Goal: Find specific fact: Find specific fact

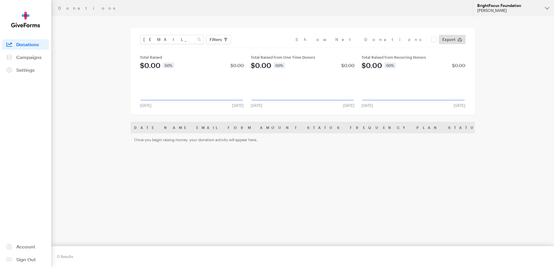
click at [486, 9] on div "[PERSON_NAME]" at bounding box center [508, 10] width 63 height 5
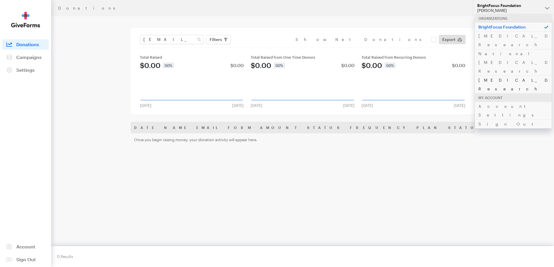
click at [499, 76] on link "[MEDICAL_DATA] Research" at bounding box center [513, 85] width 77 height 18
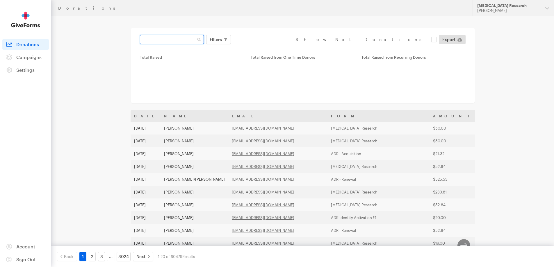
click at [168, 39] on input "text" at bounding box center [172, 39] width 64 height 9
paste input "[EMAIL_ADDRESS][DOMAIN_NAME]"
type input "[EMAIL_ADDRESS][DOMAIN_NAME]"
click at [260, 47] on button "Apply" at bounding box center [269, 51] width 19 height 9
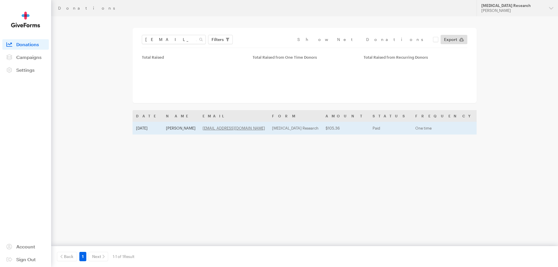
click at [172, 127] on td "Suzzane Owen" at bounding box center [181, 128] width 37 height 13
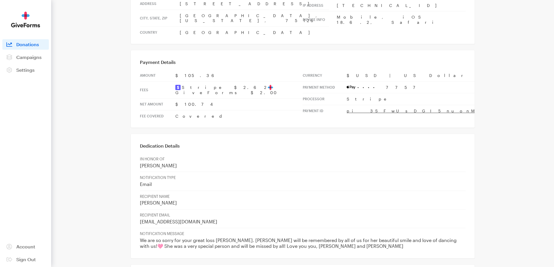
scroll to position [159, 0]
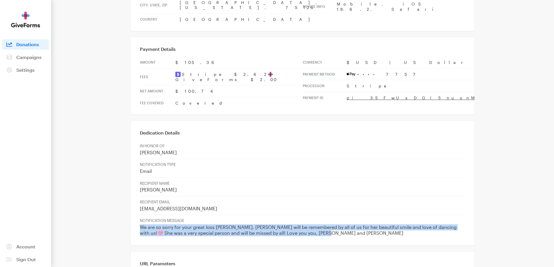
drag, startPoint x: 140, startPoint y: 207, endPoint x: 311, endPoint y: 217, distance: 171.0
click at [311, 217] on td "NOTIFICATION MESSAGE We are so sorry for your great loss Richard. Rosabel will …" at bounding box center [303, 227] width 326 height 24
copy p "We are so sorry for your great loss Richard. Rosabel will be remembered by all …"
